Goal: Communication & Community: Answer question/provide support

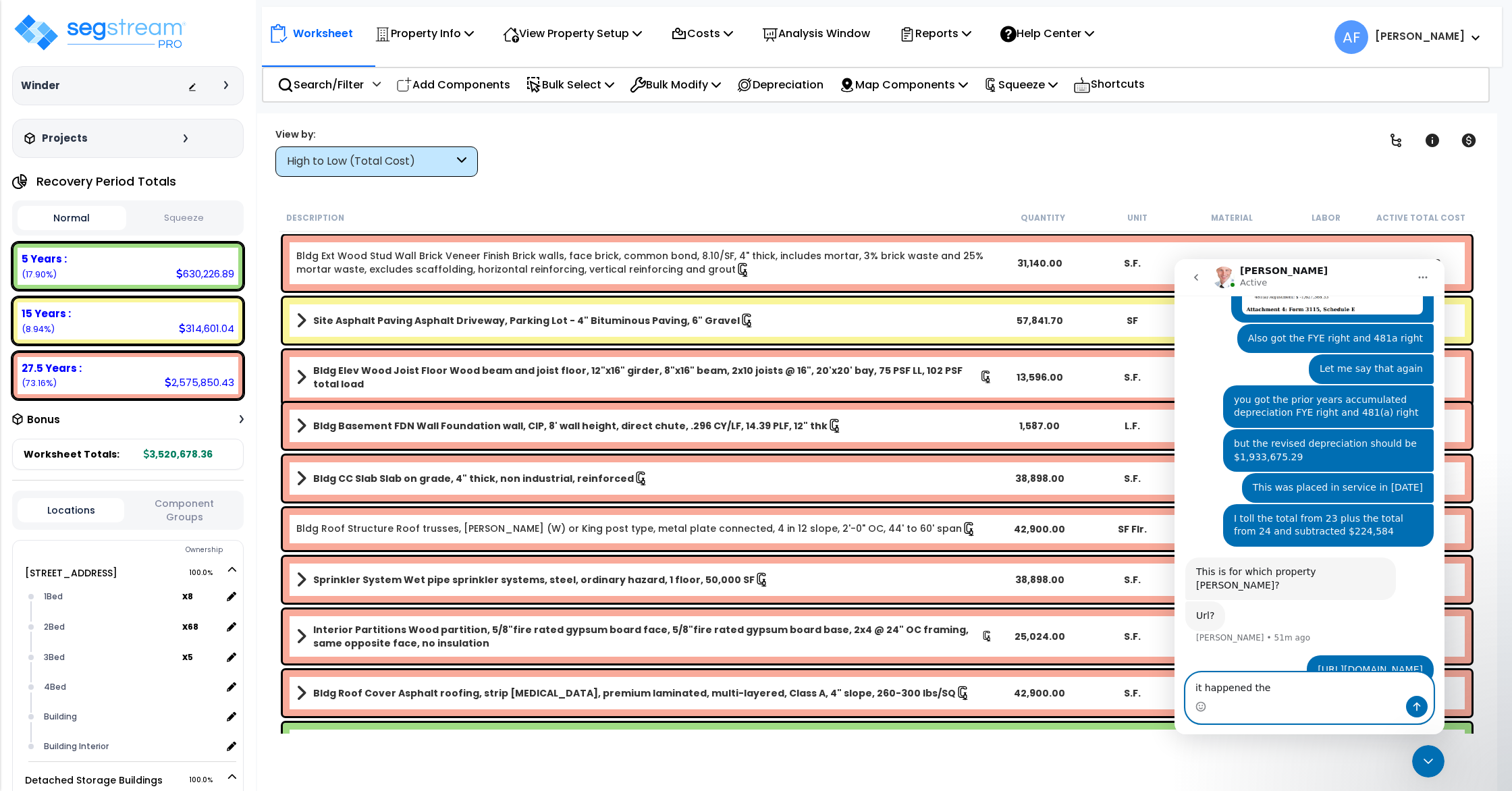
scroll to position [801, 0]
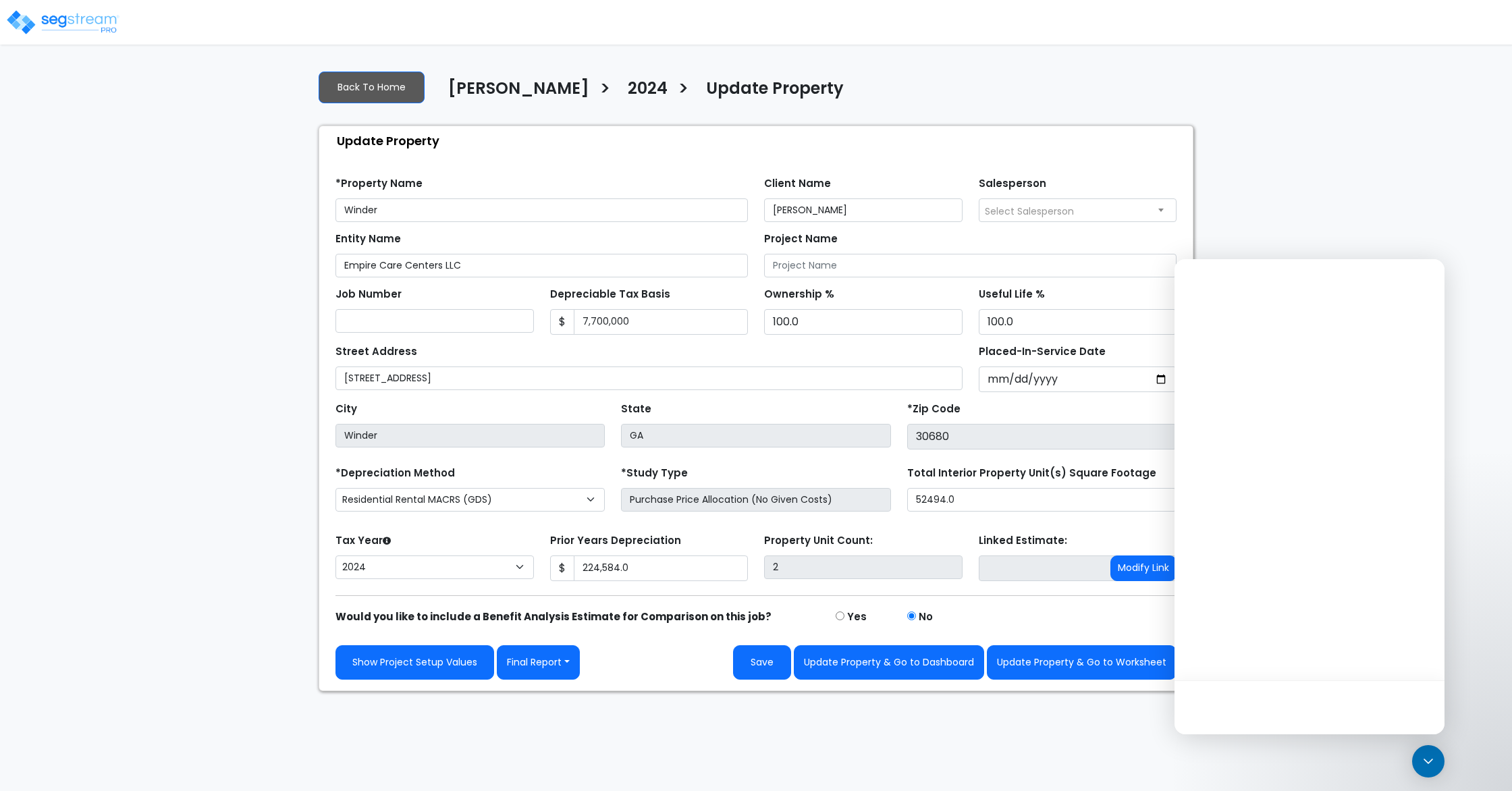
select select "2024"
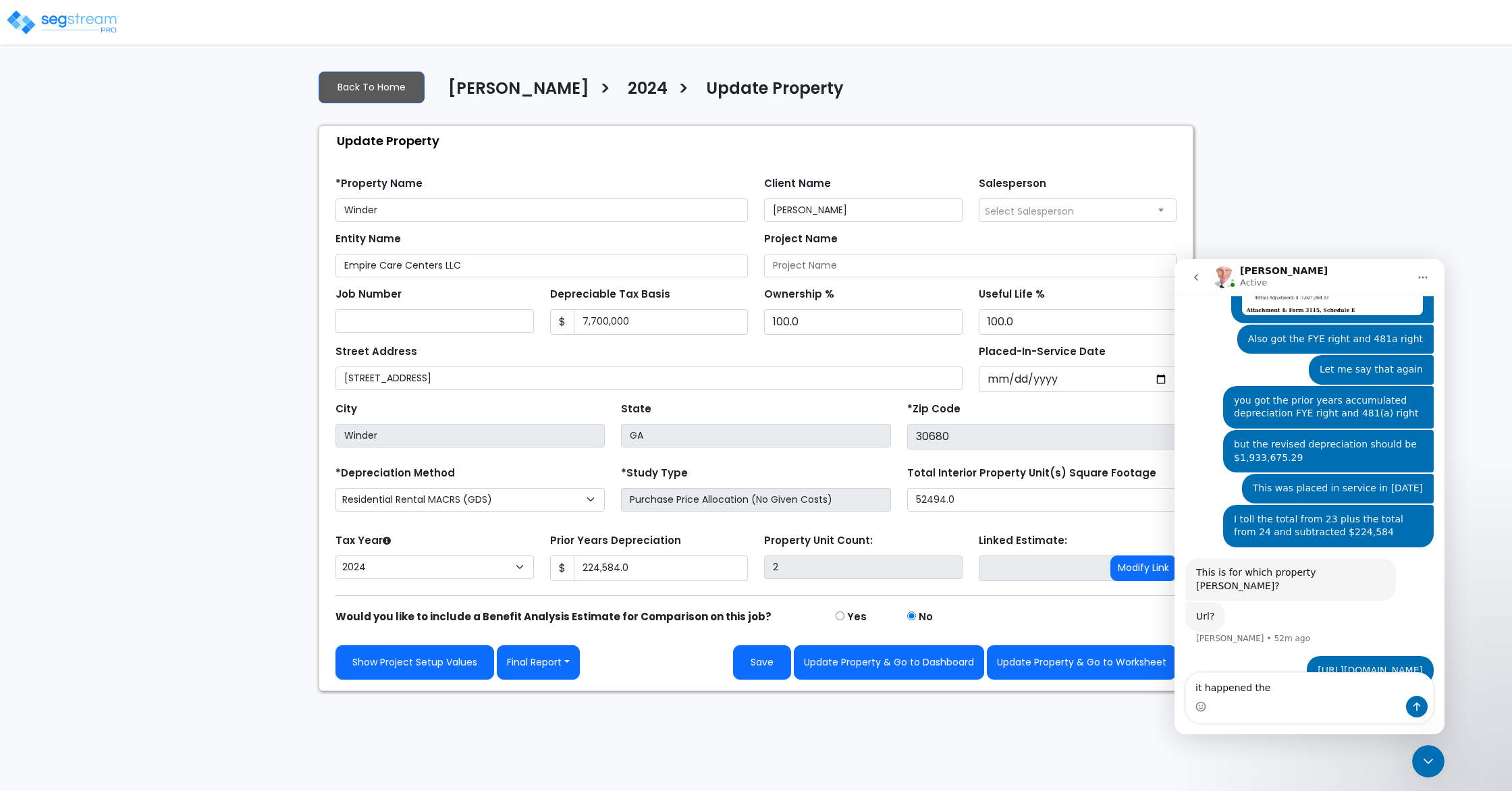
scroll to position [801, 0]
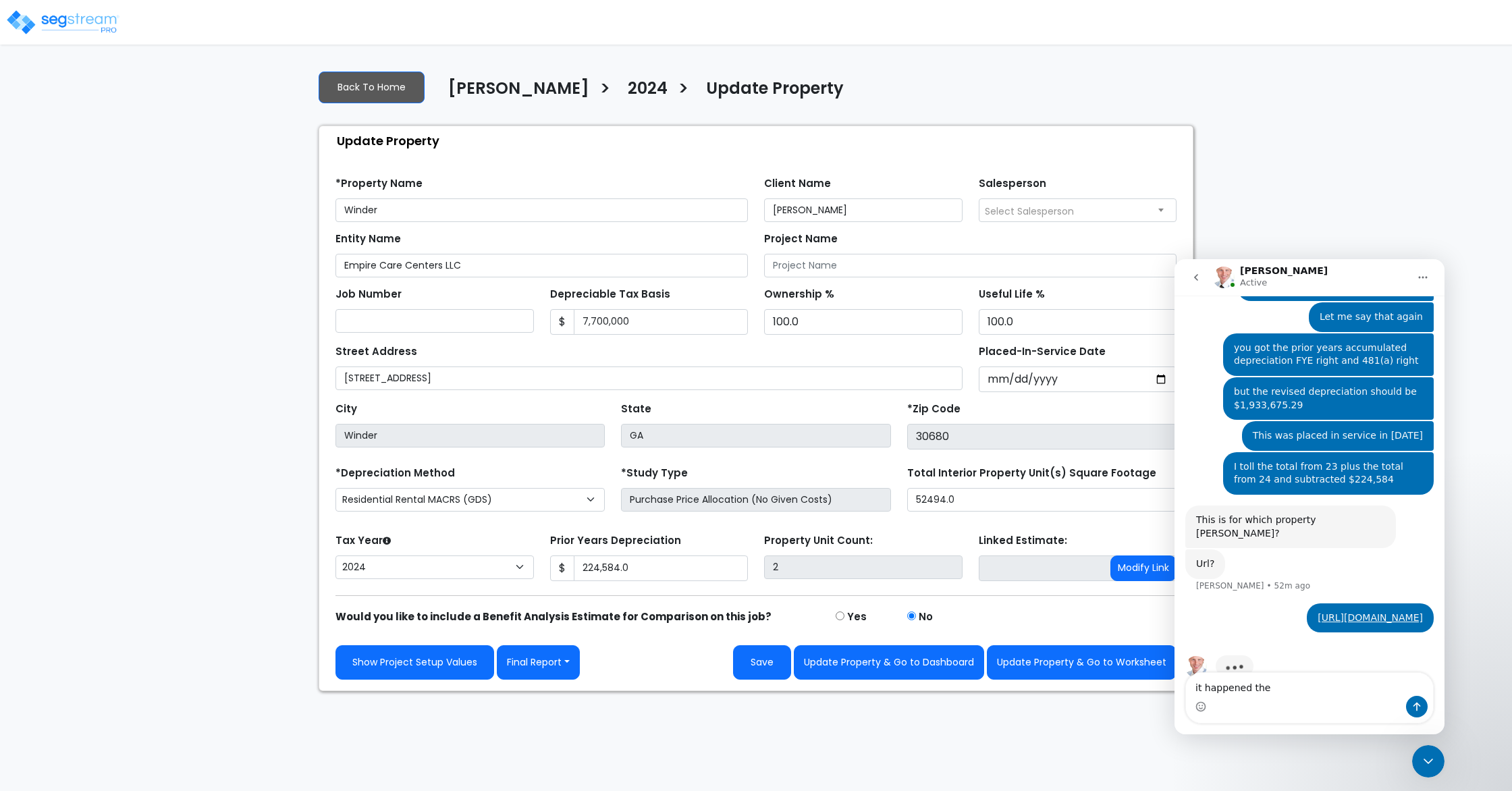
click at [88, 28] on img at bounding box center [62, 21] width 114 height 27
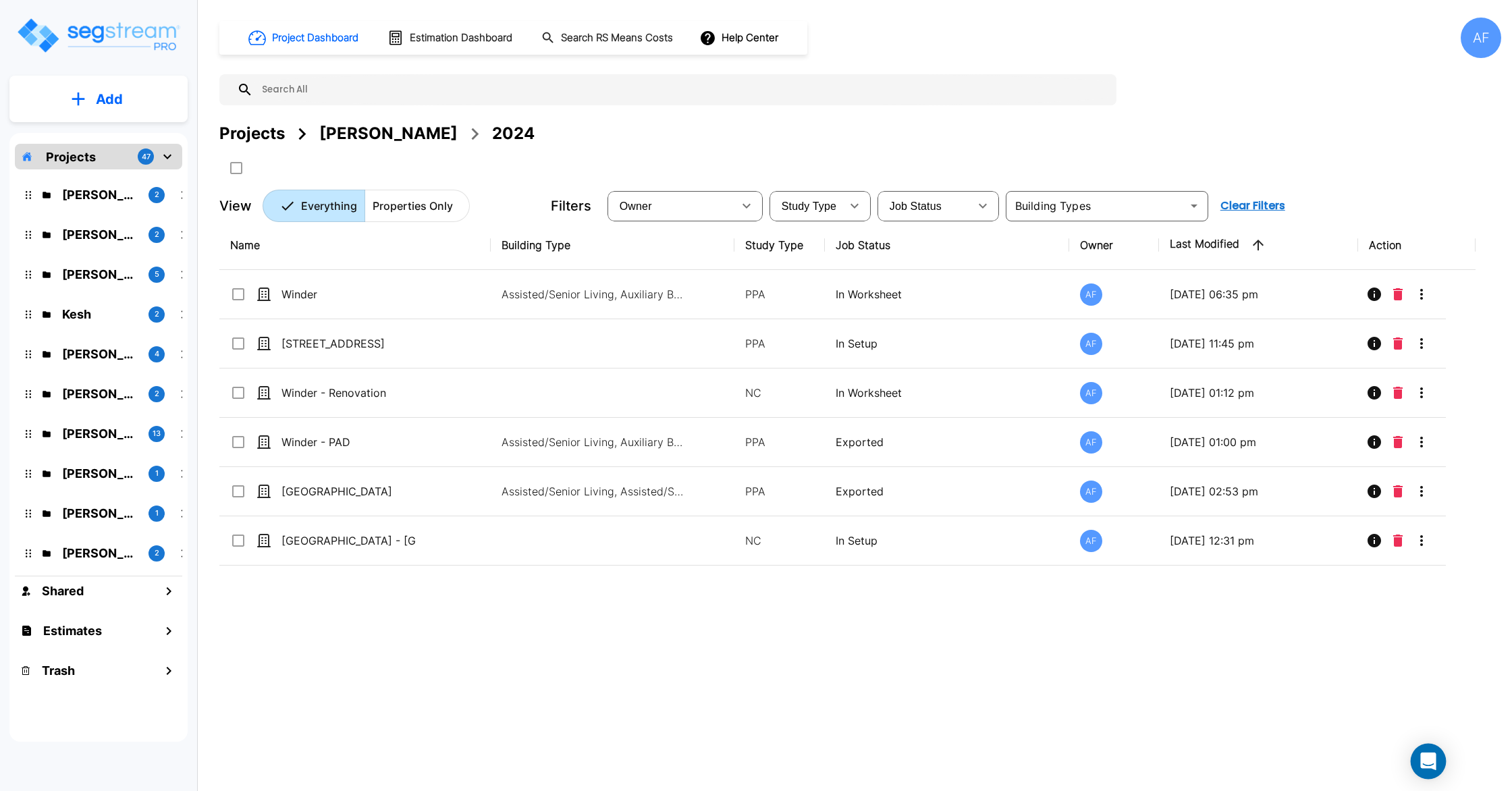
click at [1427, 760] on icon "Open Intercom Messenger" at bounding box center [1428, 761] width 15 height 17
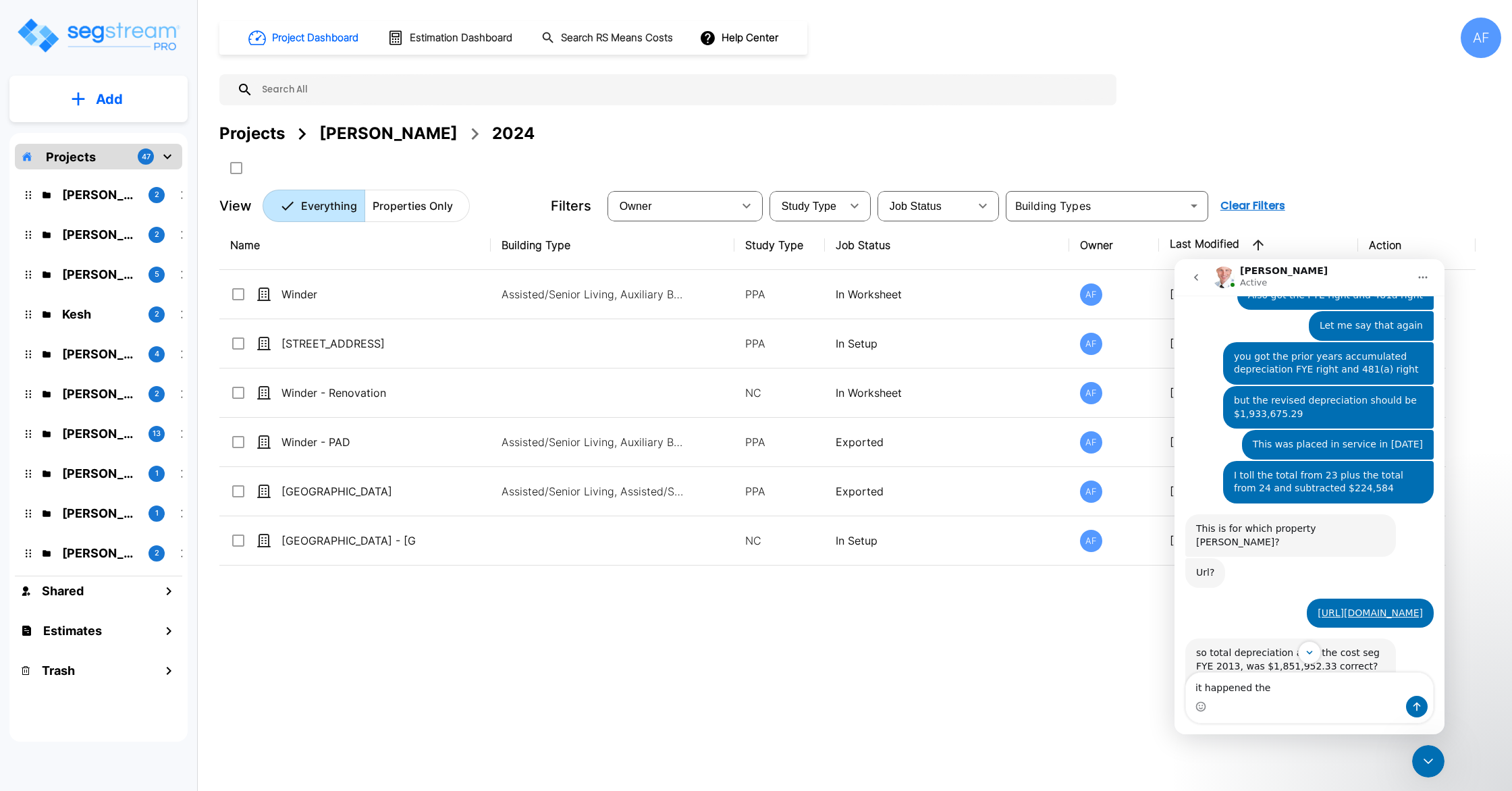
scroll to position [886, 0]
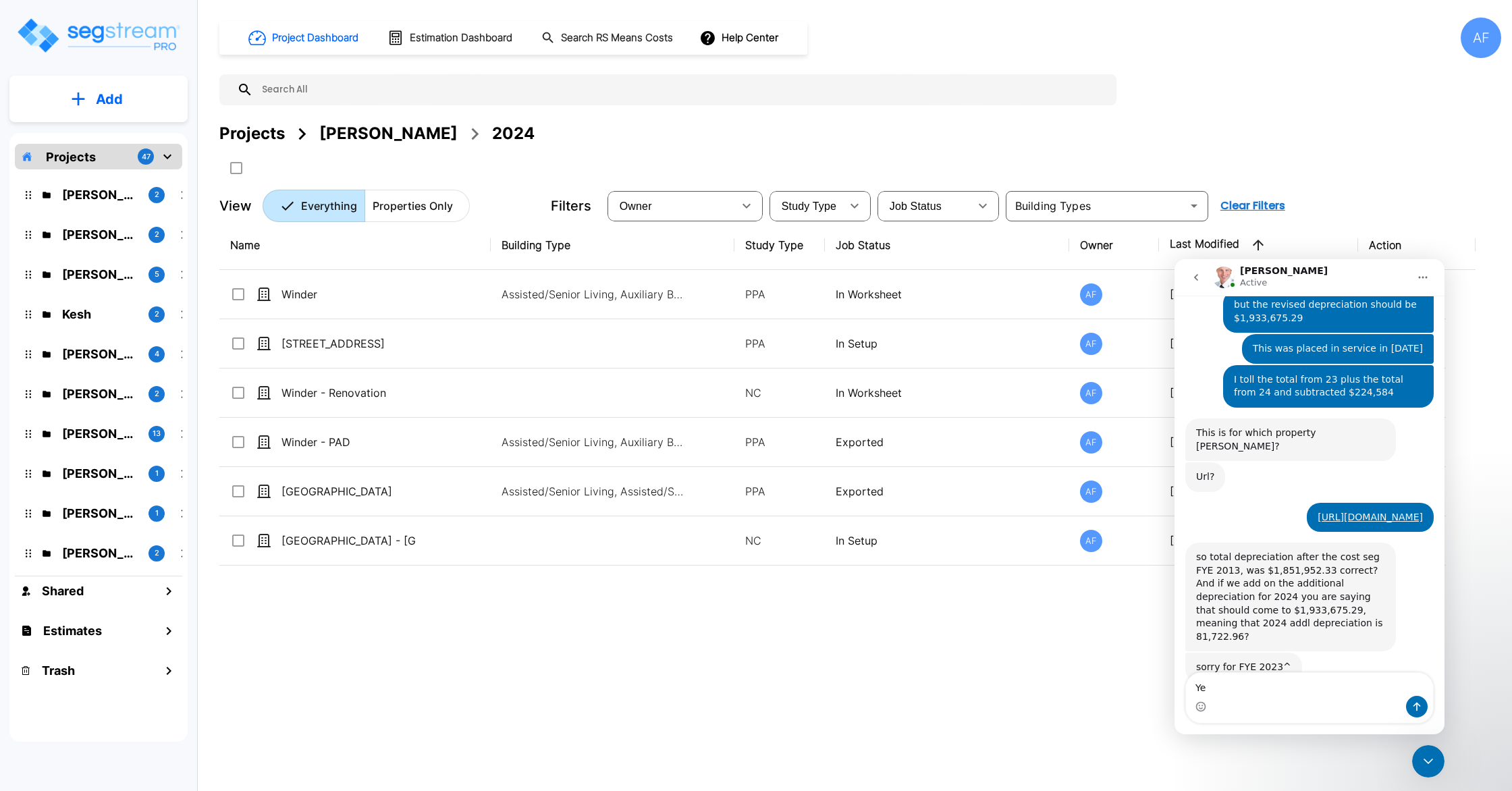
type textarea "Yes"
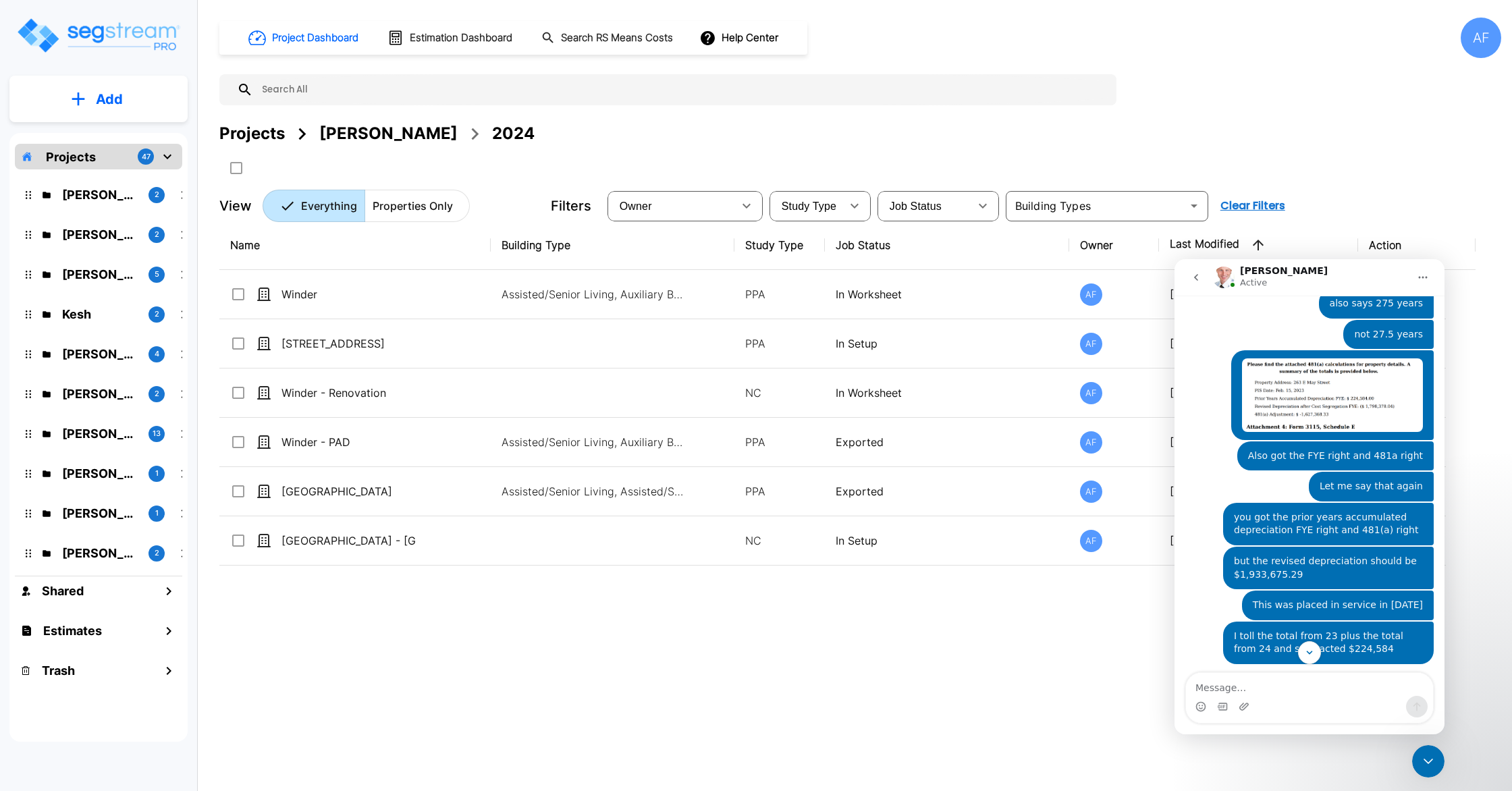
scroll to position [629, 0]
click at [1311, 697] on div "Intercom messenger" at bounding box center [1308, 706] width 247 height 21
click at [1308, 690] on textarea "Message…" at bounding box center [1308, 684] width 247 height 23
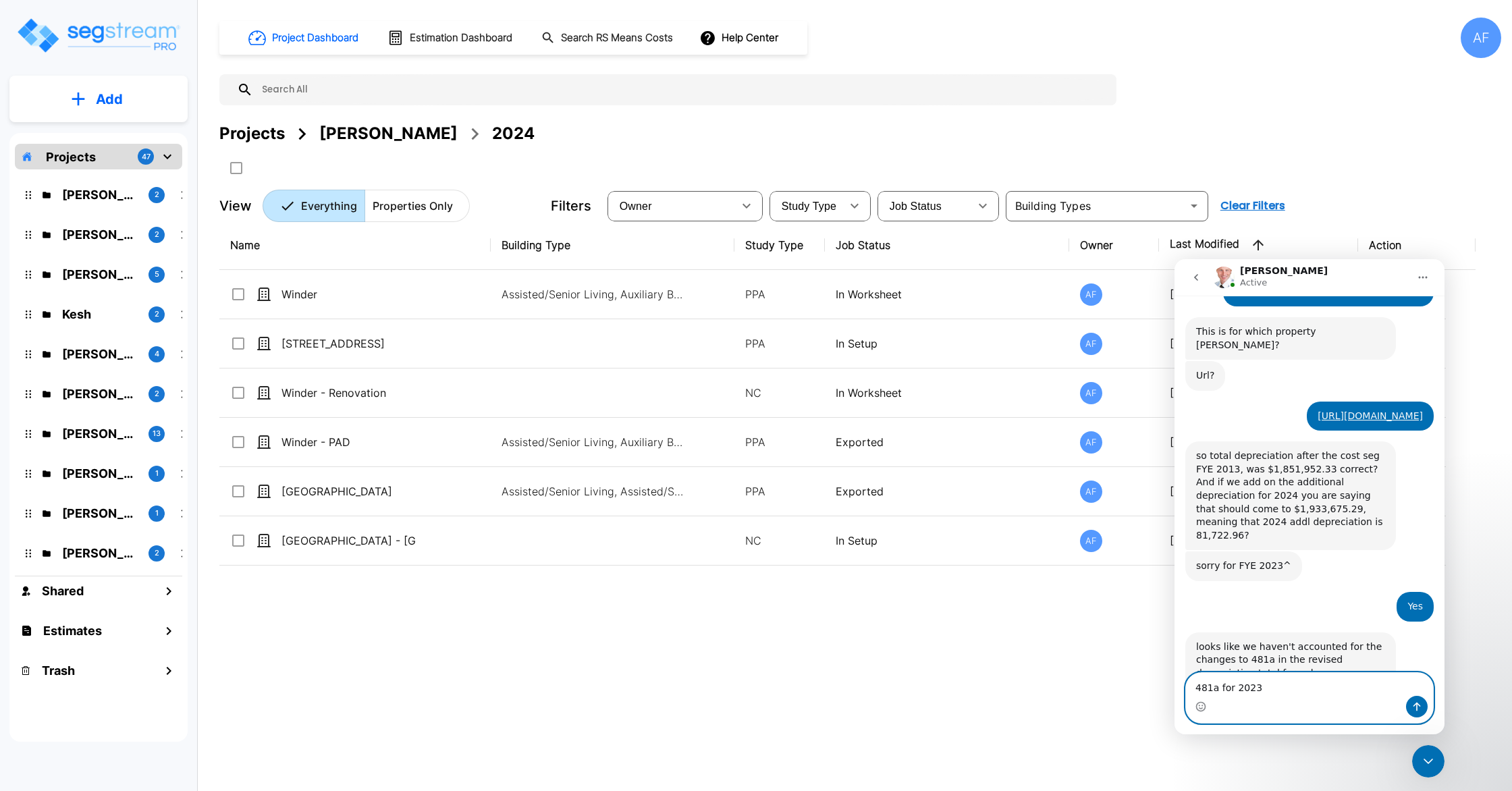
scroll to position [1007, 0]
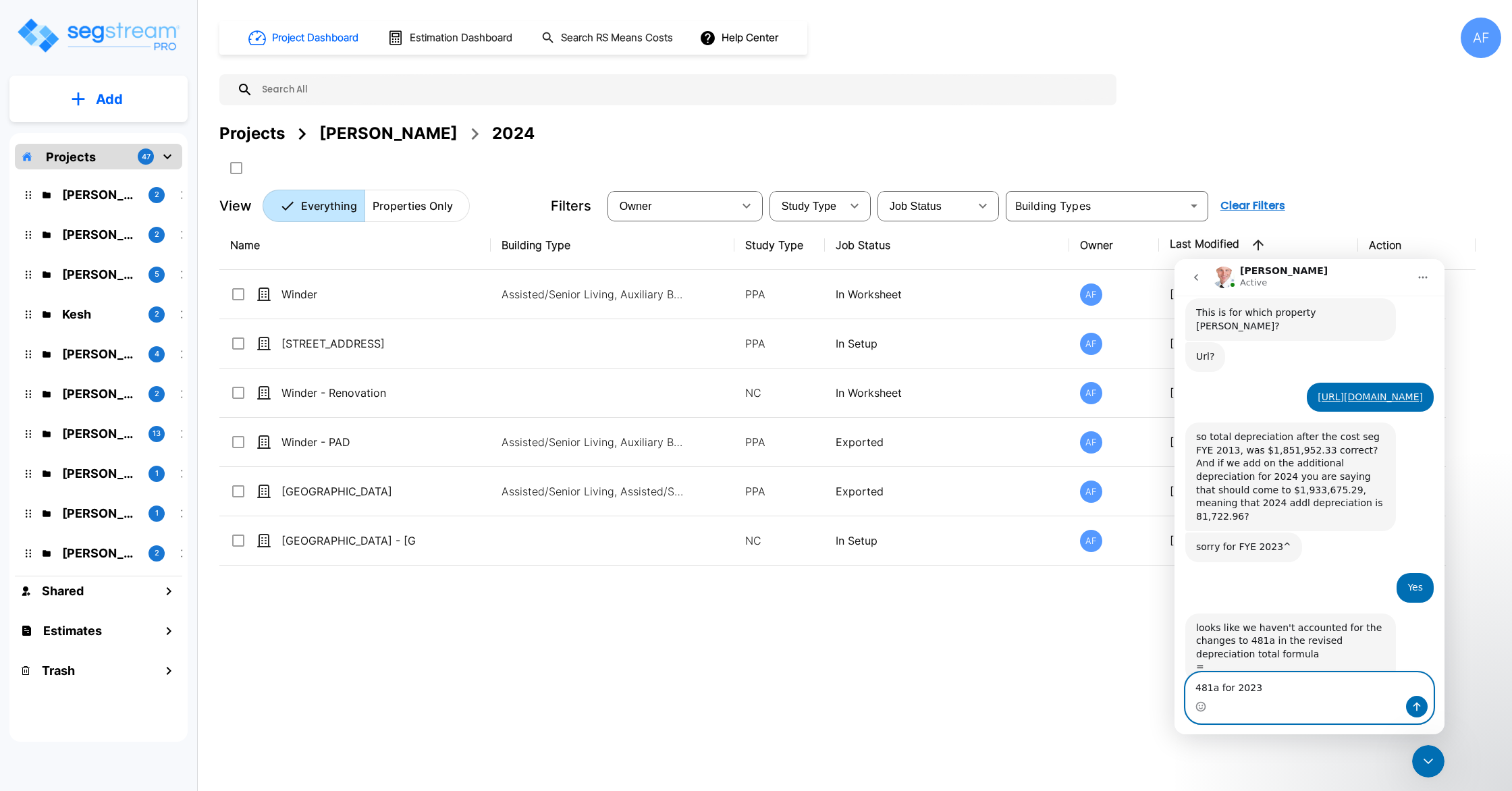
click at [1288, 680] on textarea "481a for 2023" at bounding box center [1308, 684] width 247 height 23
type textarea "Right not sure what's wrong but it didn't add correctly"
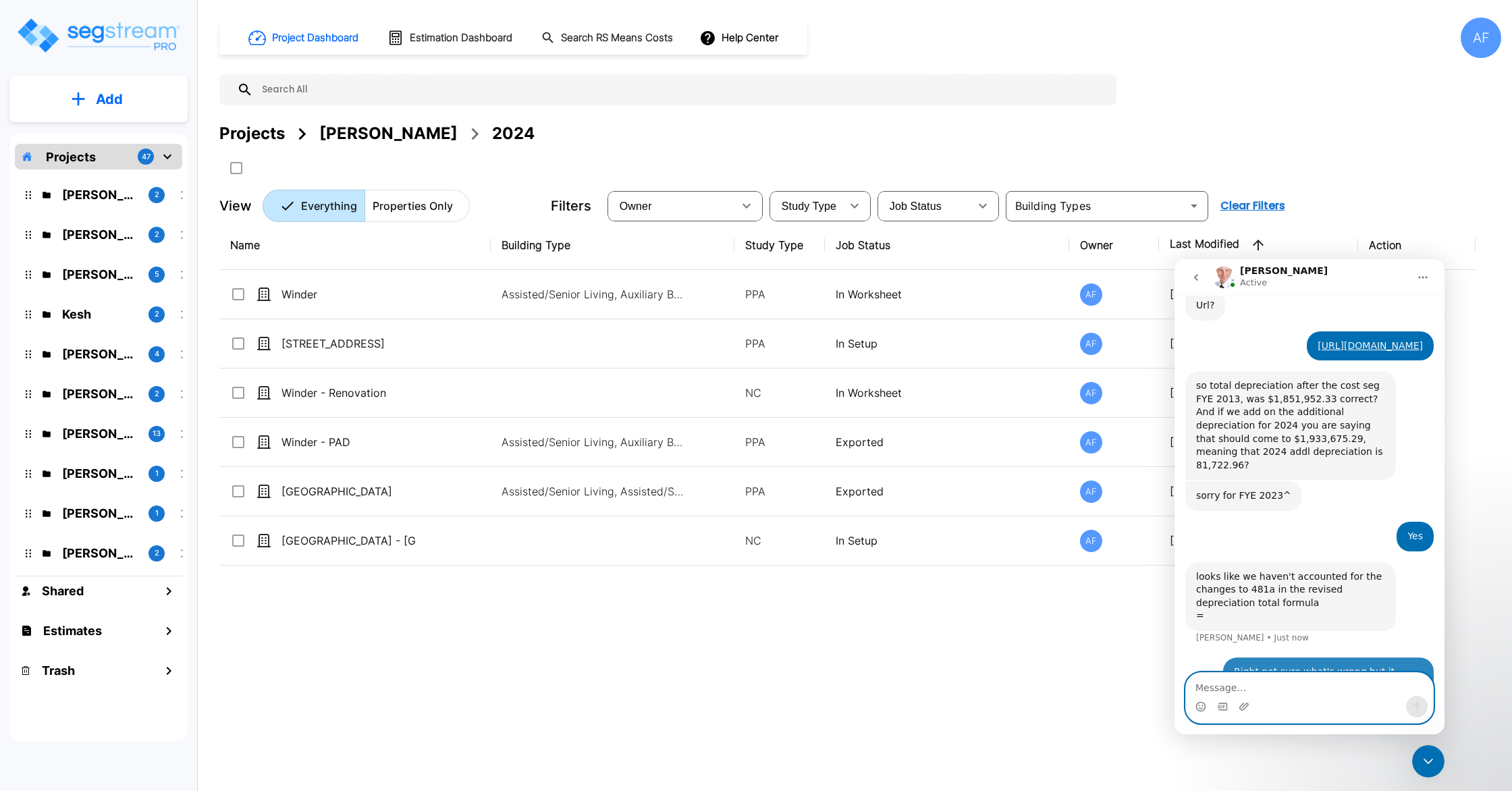
scroll to position [1060, 0]
type textarea "But I'm sure easy fix"
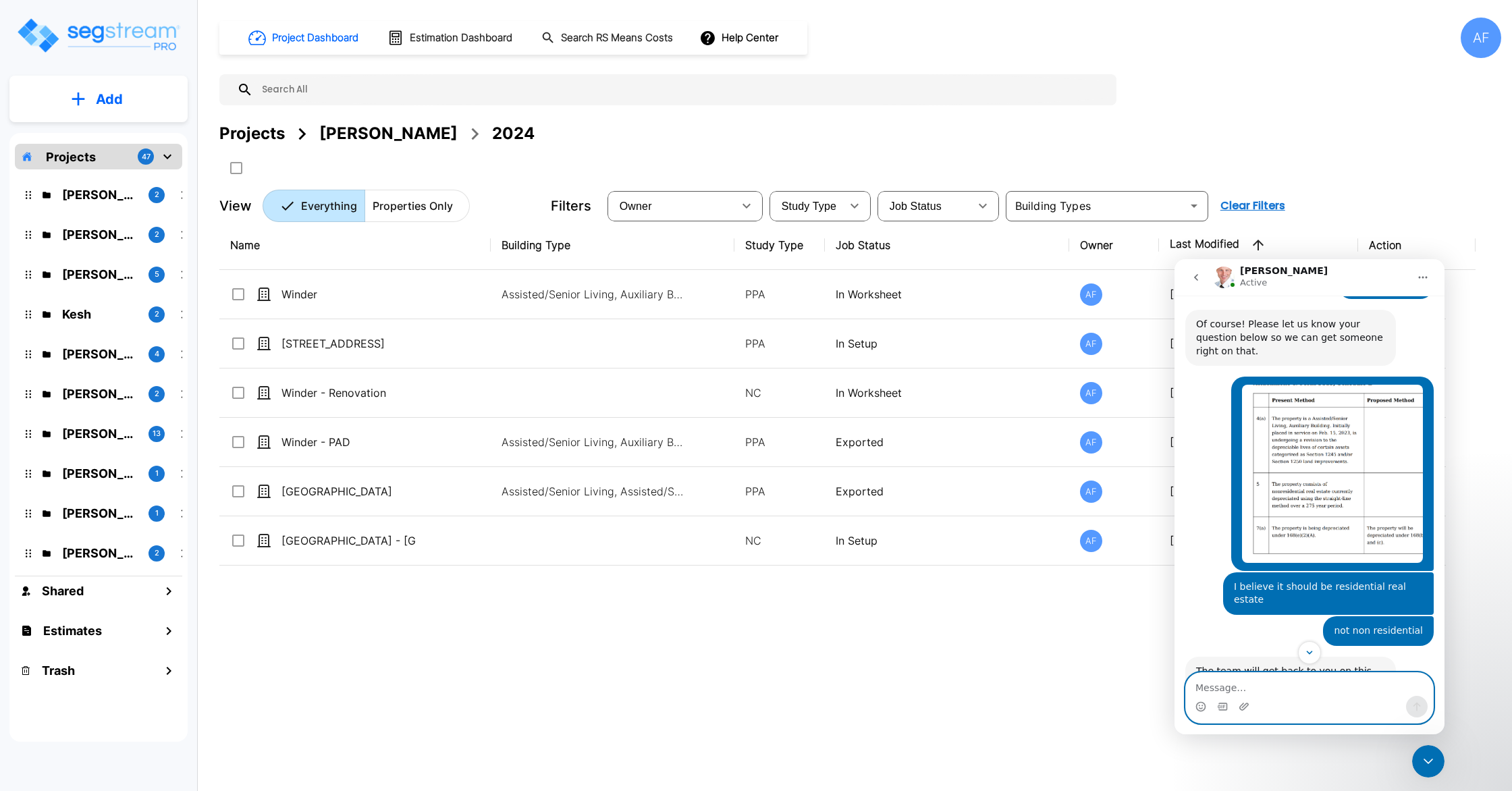
scroll to position [52, 0]
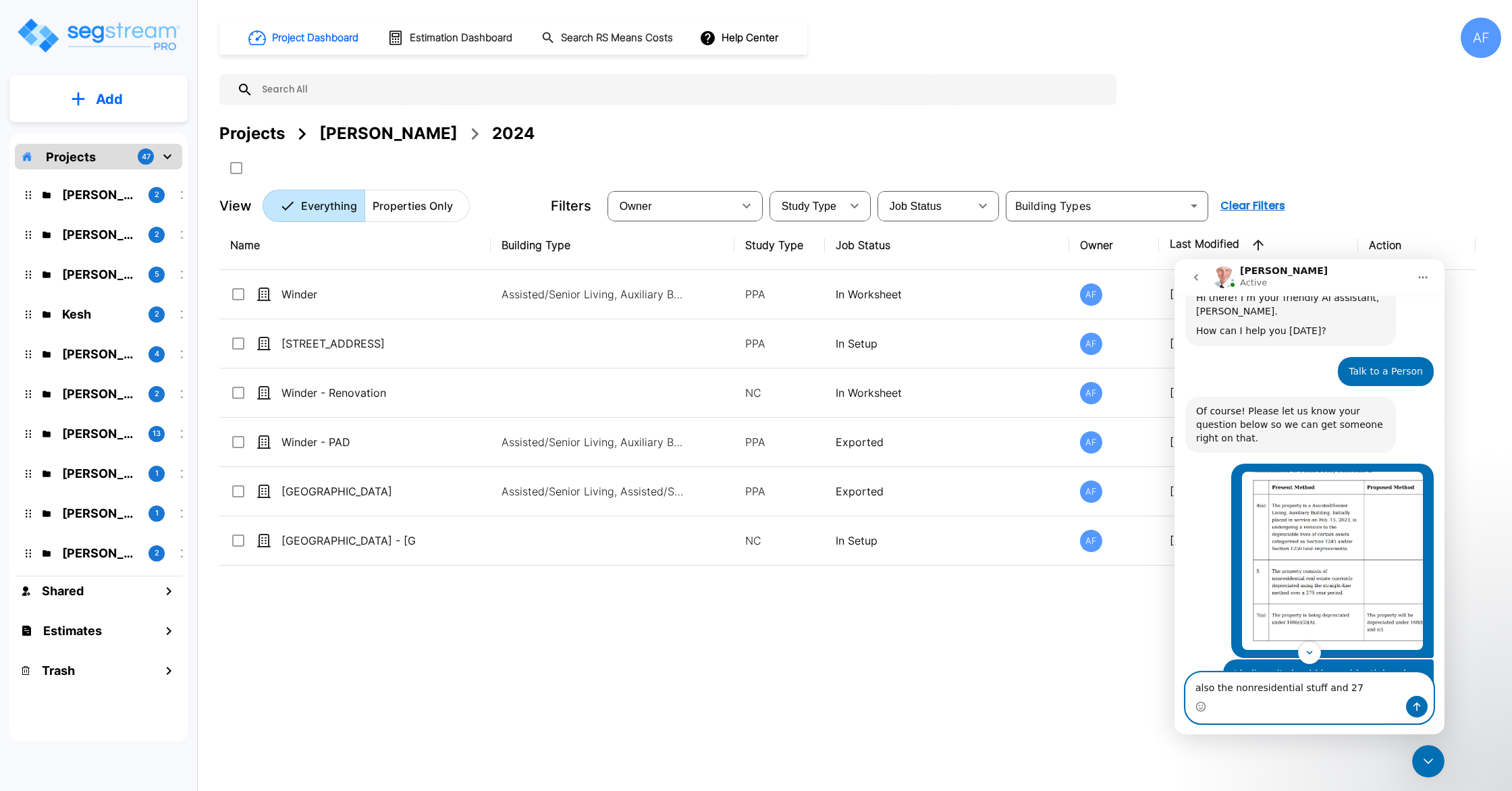
type textarea "also the nonresidential stuff and 275"
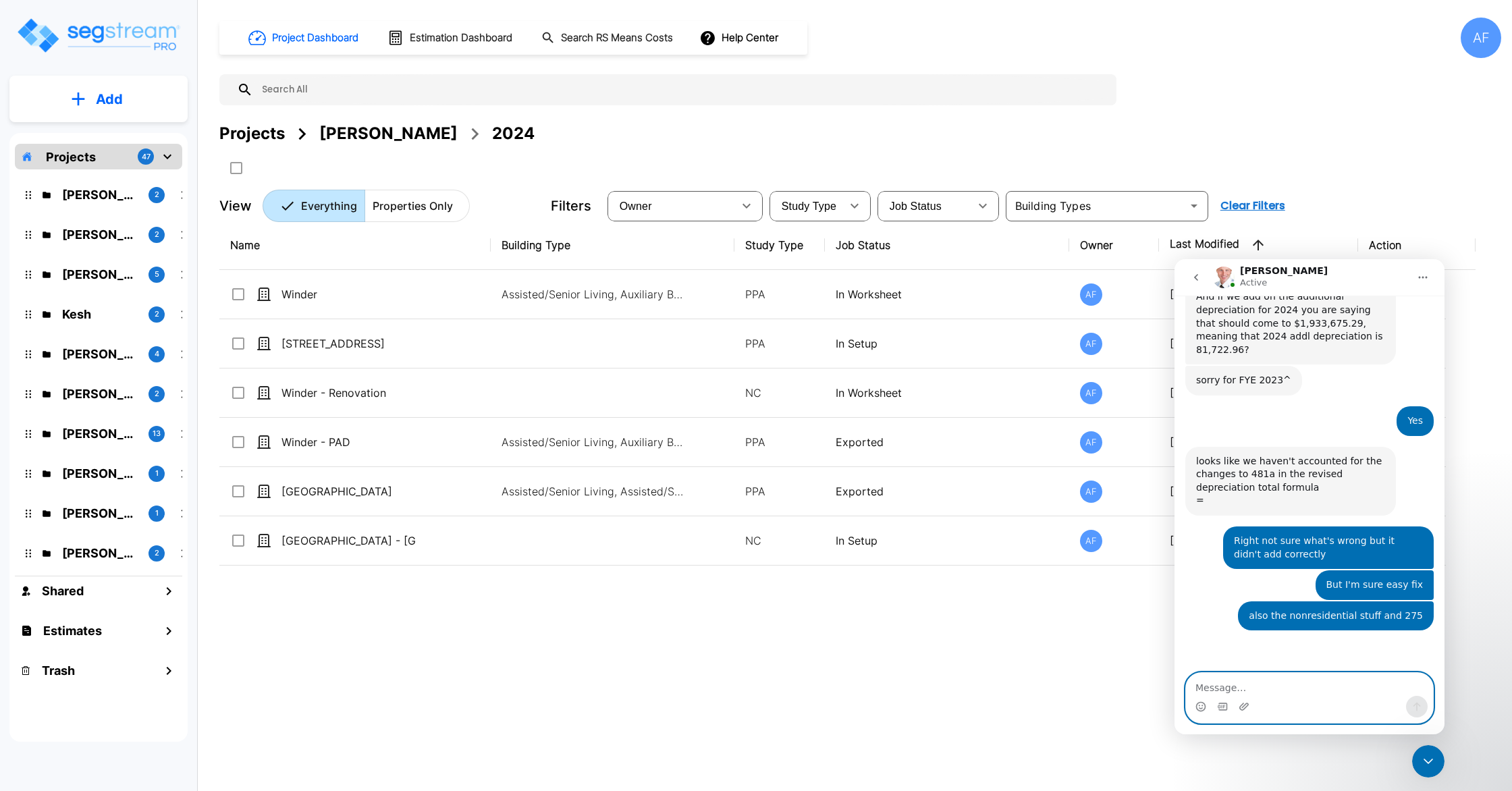
scroll to position [1162, 0]
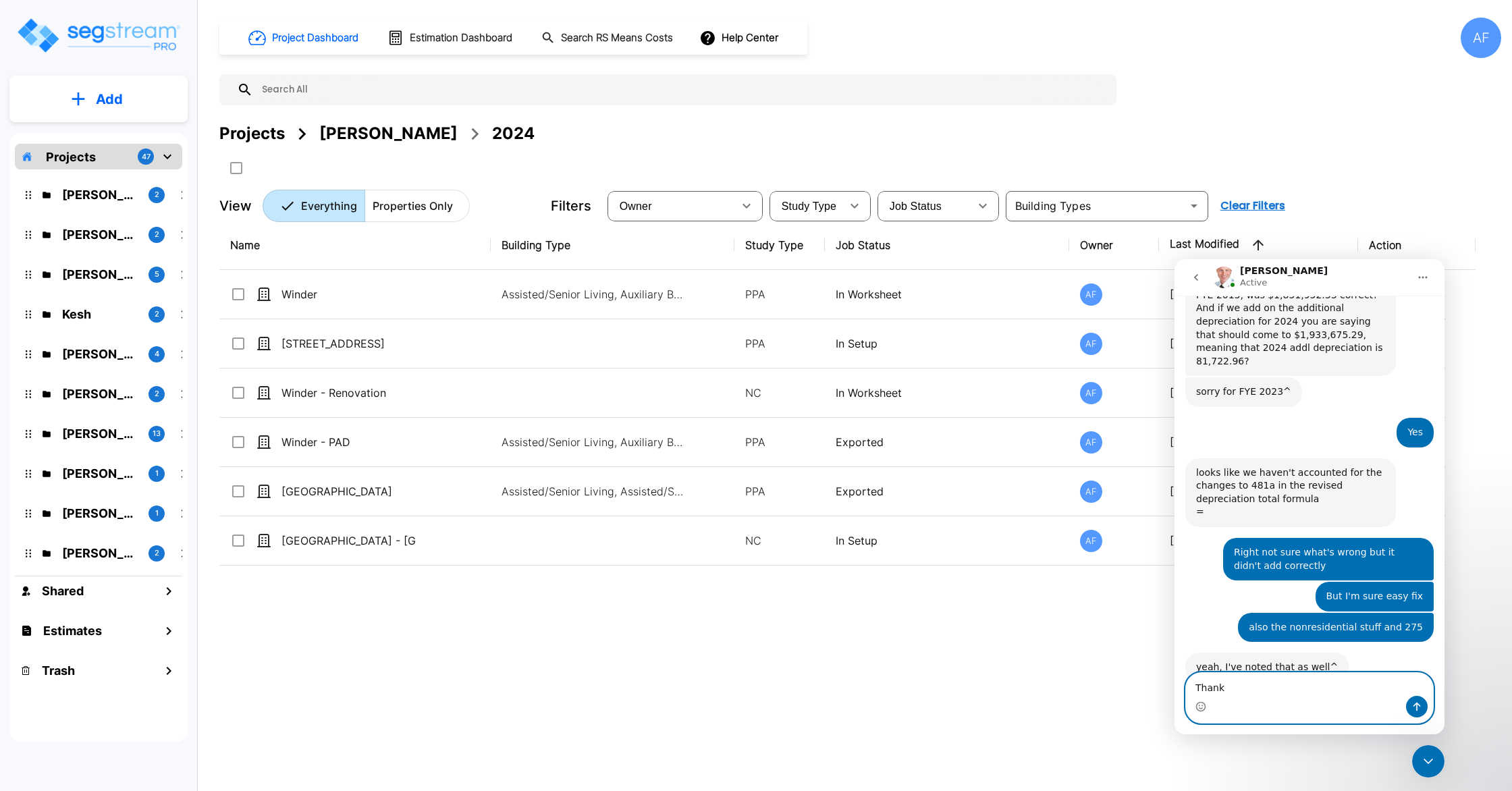
type textarea "Thanks"
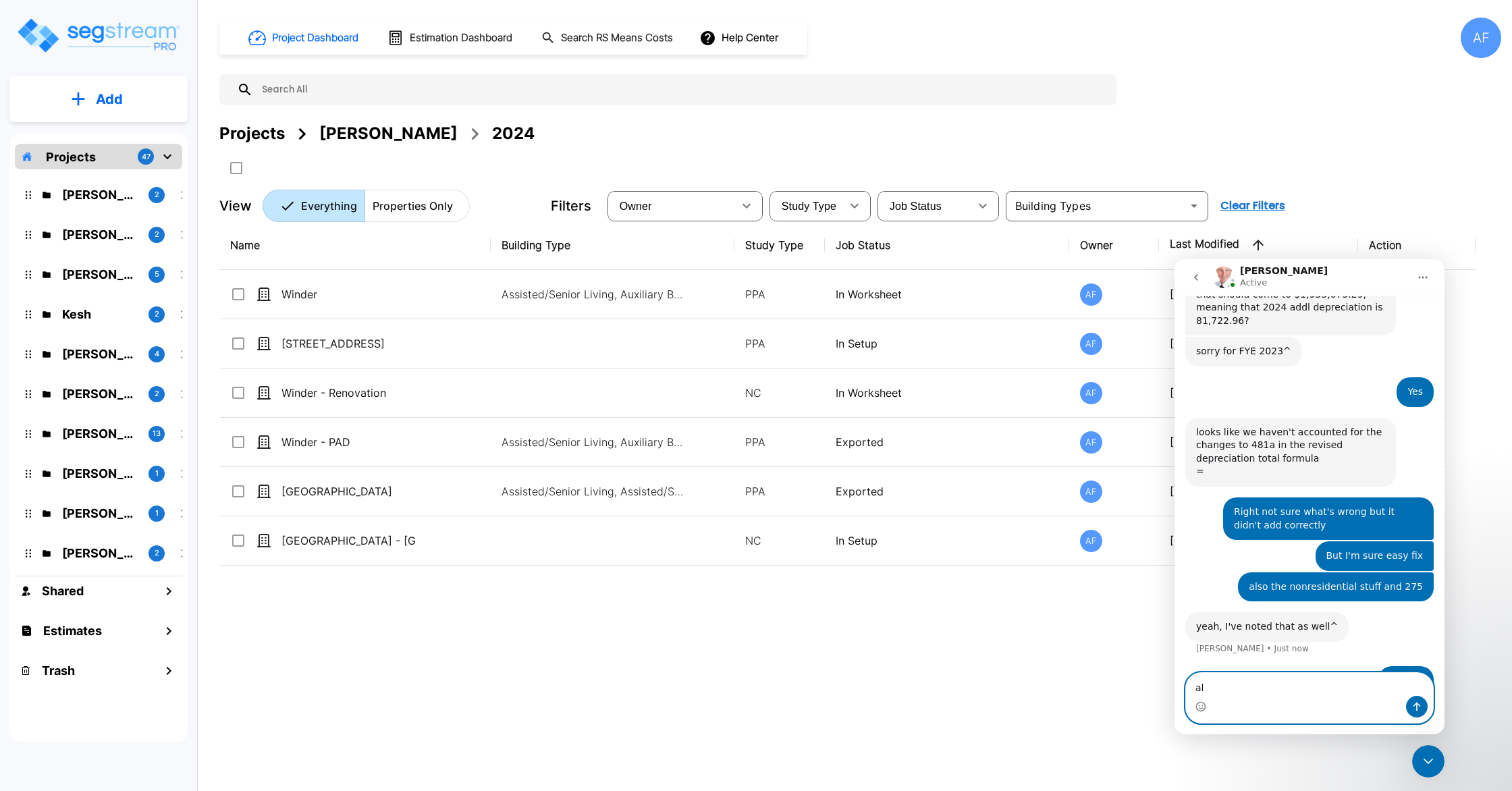
type textarea "a"
